Goal: Information Seeking & Learning: Learn about a topic

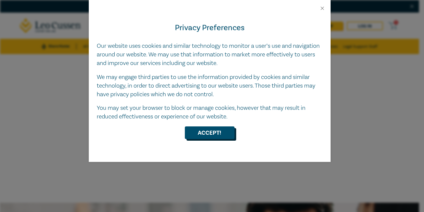
click at [207, 131] on button "Accept!" at bounding box center [210, 132] width 50 height 13
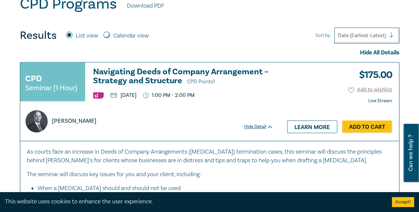
scroll to position [239, 0]
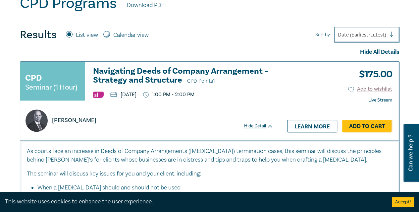
click at [39, 119] on img at bounding box center [36, 120] width 22 height 22
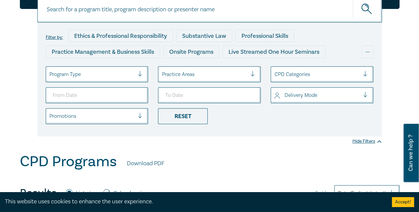
scroll to position [0, 0]
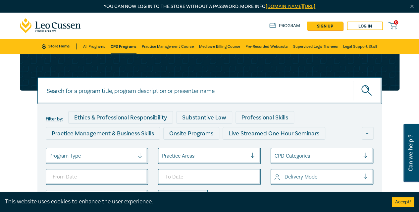
click at [59, 47] on link "Store Home" at bounding box center [59, 46] width 35 height 6
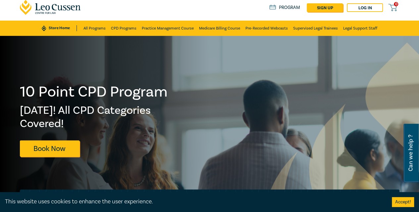
scroll to position [18, 0]
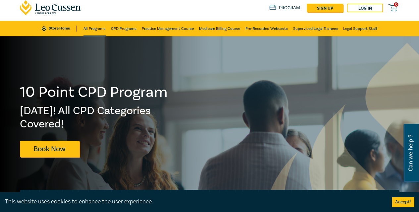
click at [99, 28] on link "All Programs" at bounding box center [94, 28] width 22 height 15
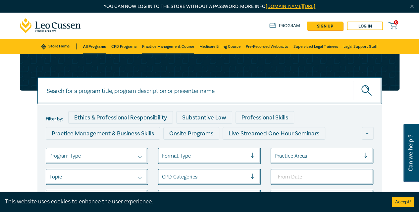
click at [177, 44] on link "Practice Management Course" at bounding box center [168, 46] width 52 height 15
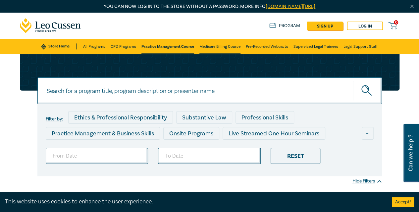
click at [219, 44] on link "Medicare Billing Course" at bounding box center [219, 46] width 41 height 15
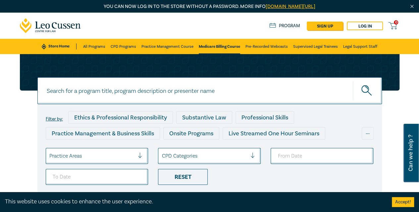
click at [45, 24] on icon at bounding box center [50, 25] width 61 height 15
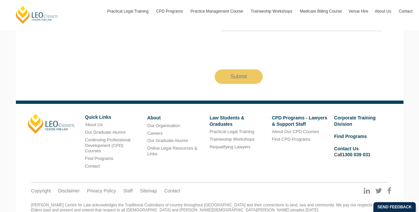
scroll to position [1222, 0]
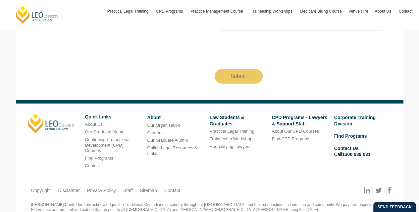
click at [154, 130] on link "Careers" at bounding box center [154, 132] width 15 height 5
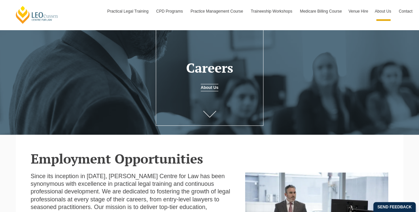
scroll to position [33, 0]
